Goal: Task Accomplishment & Management: Complete application form

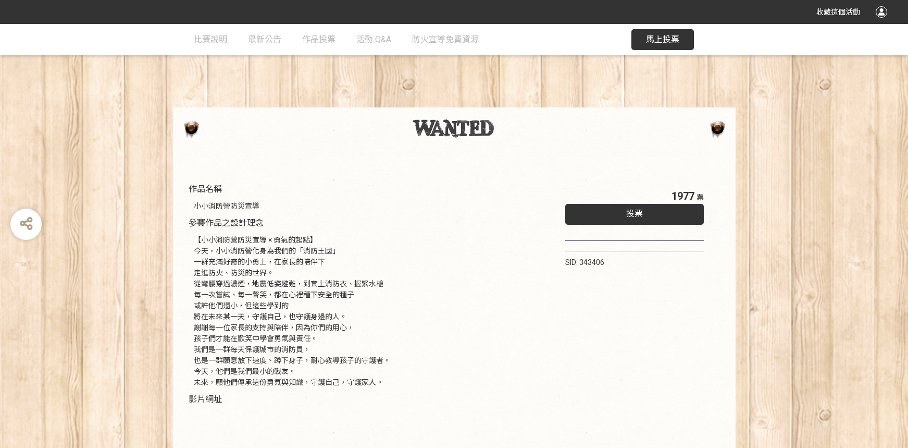
click at [637, 213] on span "投票" at bounding box center [635, 213] width 17 height 10
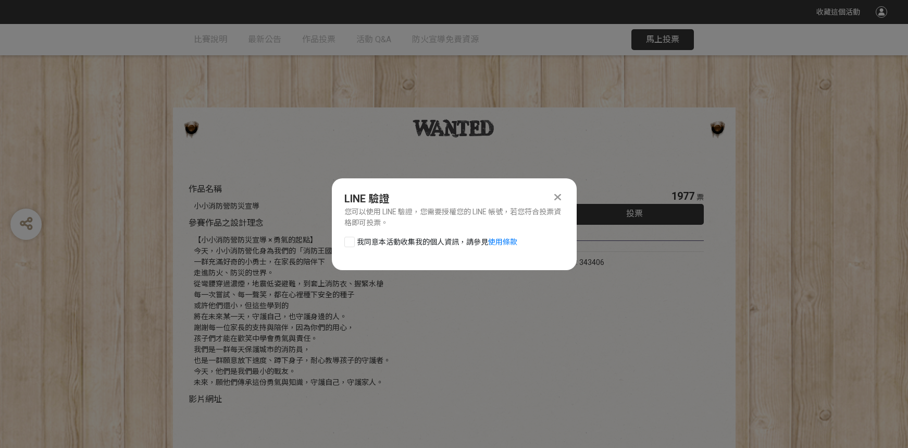
click at [405, 240] on span "我同意本活動收集我的個人資訊，請參見 使用條款" at bounding box center [437, 242] width 161 height 11
click at [352, 240] on input "我同意本活動收集我的個人資訊，請參見 使用條款" at bounding box center [348, 241] width 7 height 7
checkbox input "false"
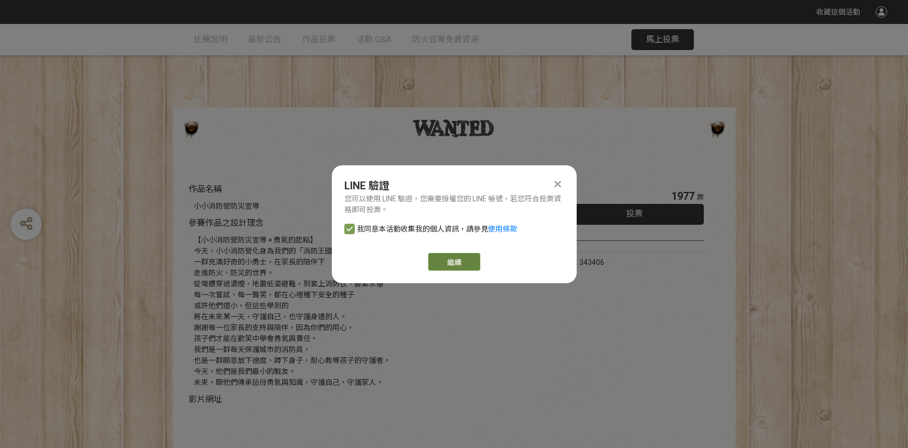
click at [442, 260] on link "繼續" at bounding box center [454, 262] width 52 height 18
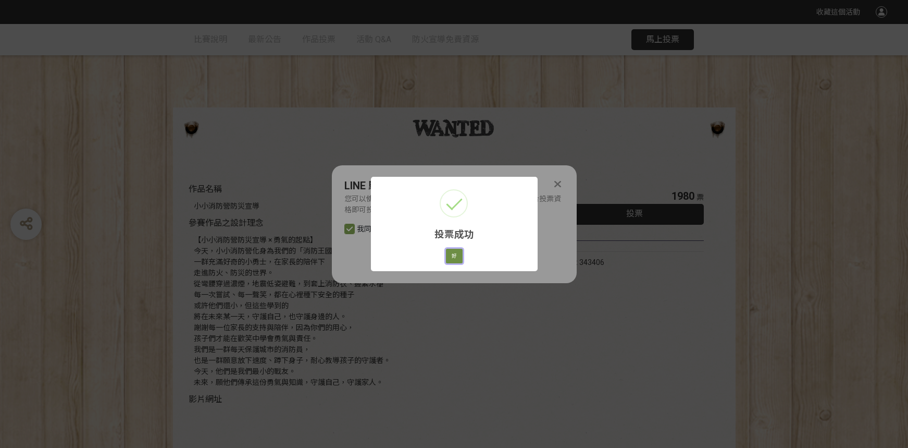
click at [453, 257] on button "好" at bounding box center [454, 256] width 17 height 15
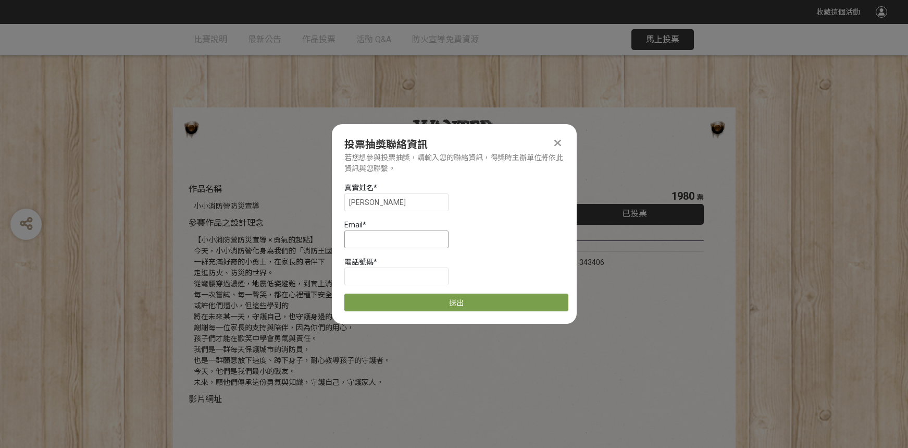
click at [383, 240] on input at bounding box center [397, 239] width 104 height 18
type input "ㄗ"
type input "[EMAIL_ADDRESS][DOMAIN_NAME]"
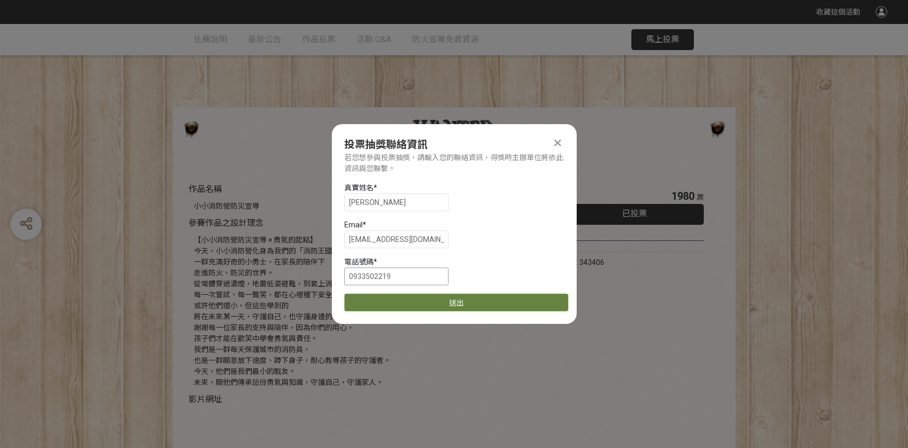
type input "0933502219"
click at [464, 304] on button "送出" at bounding box center [457, 302] width 224 height 18
